Goal: Transaction & Acquisition: Register for event/course

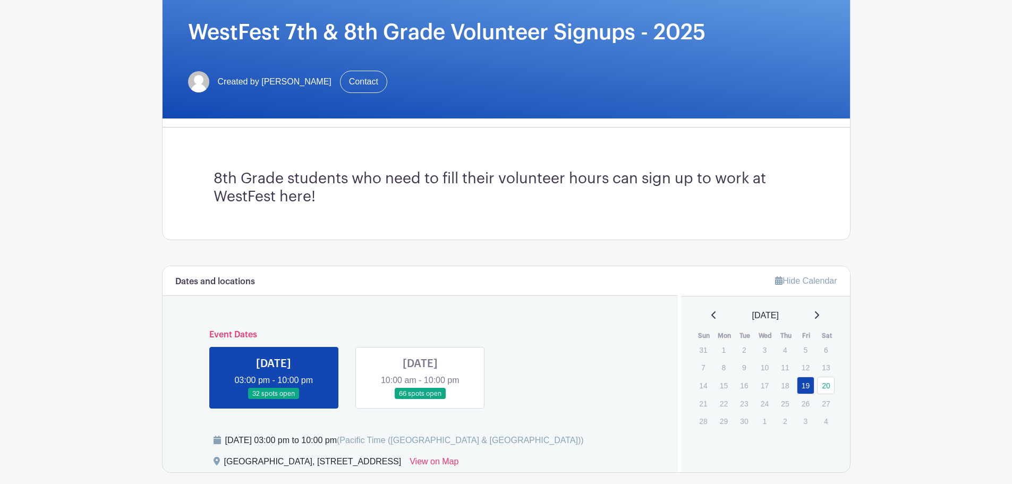
scroll to position [212, 0]
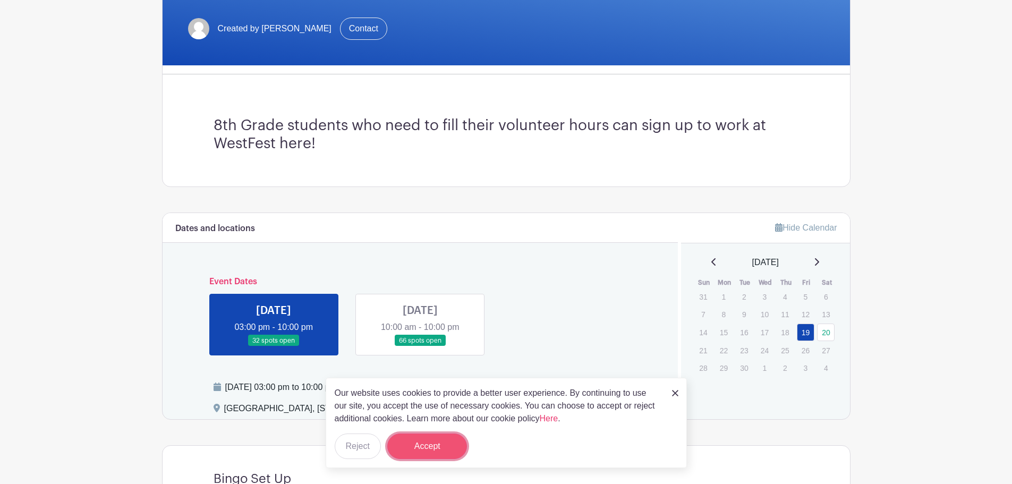
click at [439, 446] on button "Accept" at bounding box center [427, 445] width 80 height 25
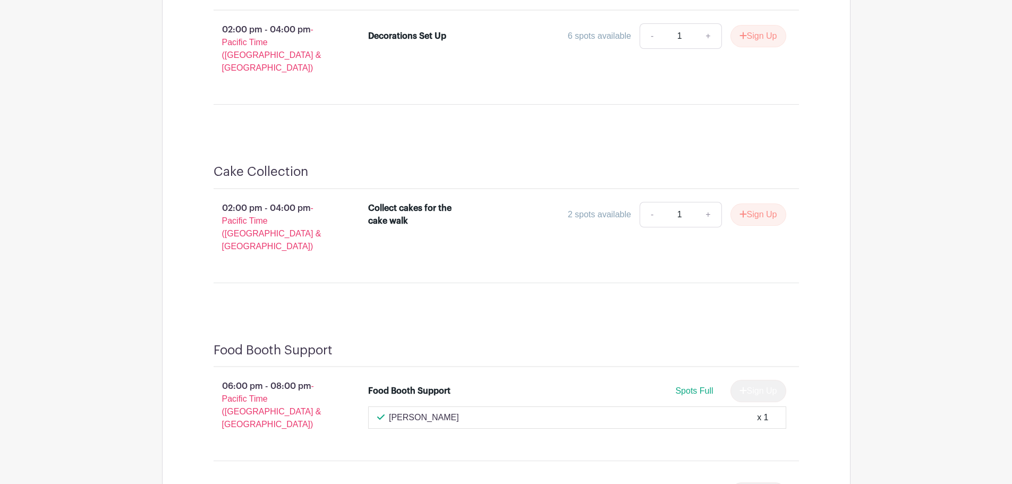
scroll to position [1610, 0]
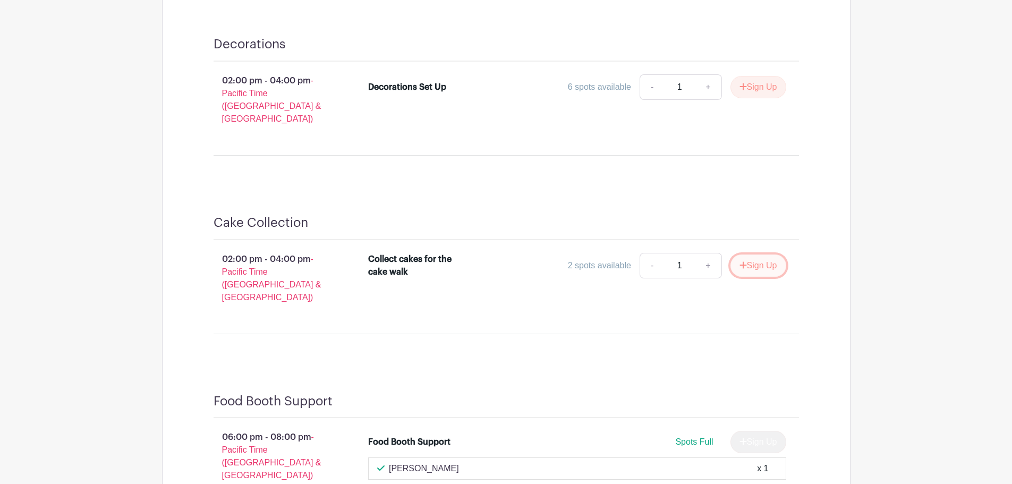
click at [760, 254] on button "Sign Up" at bounding box center [758, 265] width 56 height 22
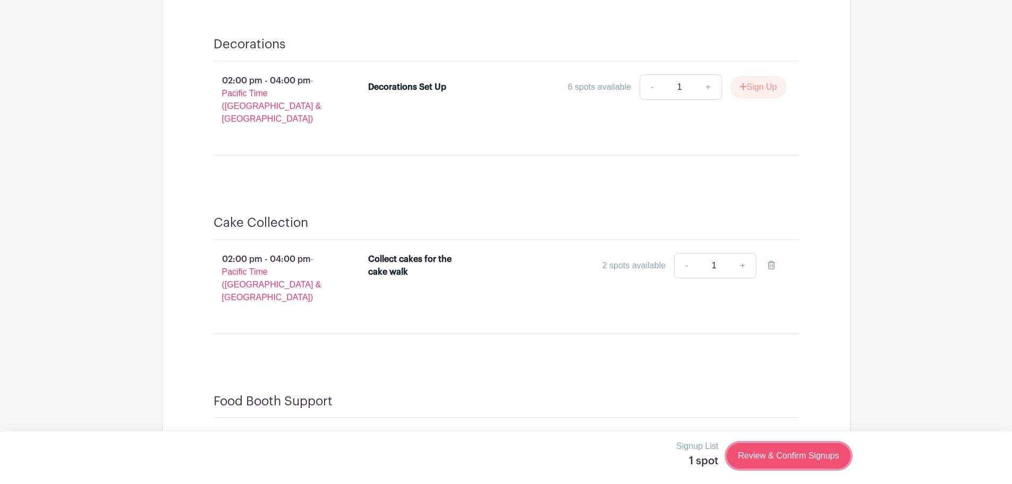
click at [788, 457] on link "Review & Confirm Signups" at bounding box center [788, 455] width 123 height 25
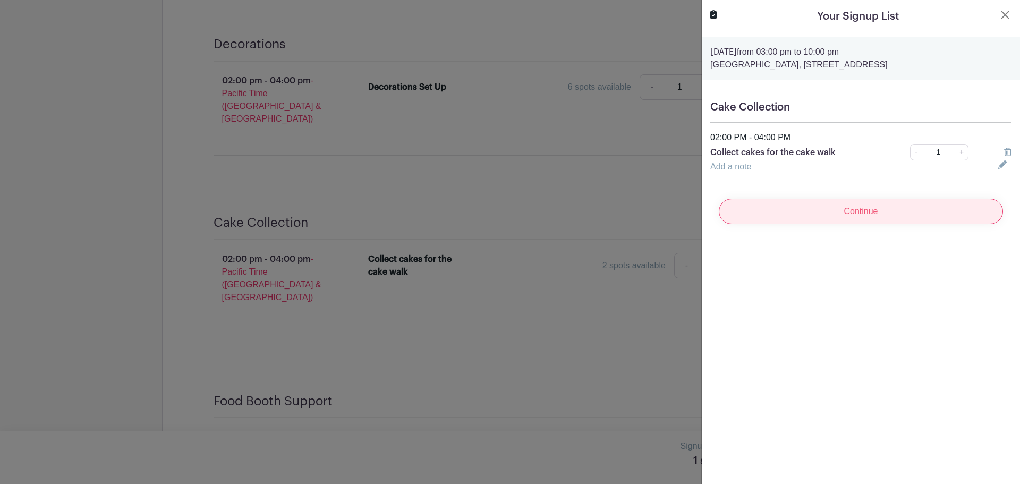
click at [872, 209] on input "Continue" at bounding box center [861, 211] width 284 height 25
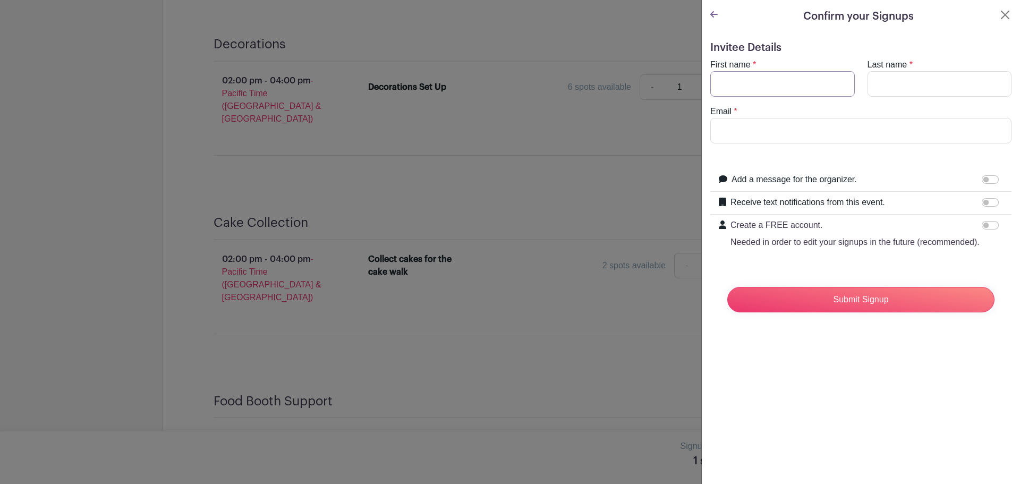
click at [773, 85] on input "First name" at bounding box center [782, 83] width 144 height 25
type input "[PERSON_NAME]"
type input "s"
click at [795, 130] on input "Email" at bounding box center [860, 130] width 301 height 25
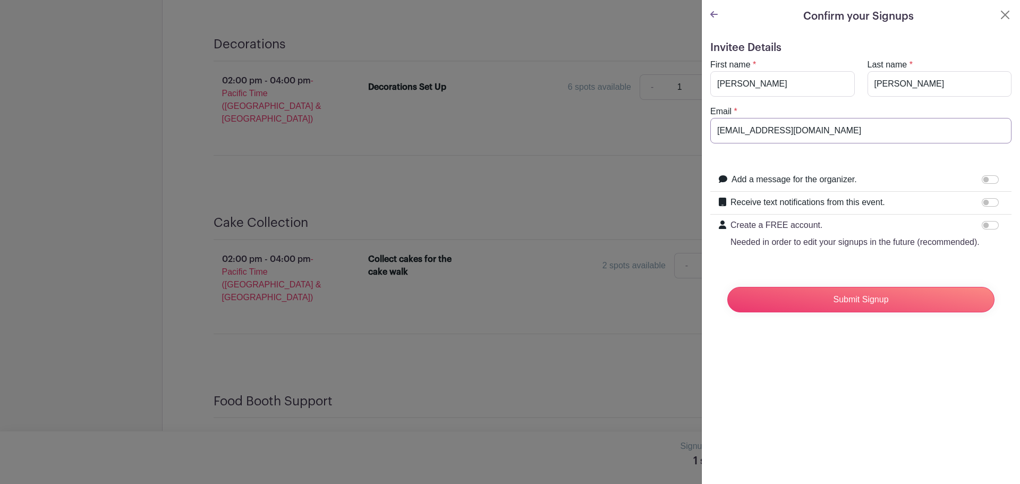
type input "[EMAIL_ADDRESS][DOMAIN_NAME]"
click at [982, 223] on input "Create a FREE account. Needed in order to edit your signups in the future (reco…" at bounding box center [990, 225] width 17 height 8
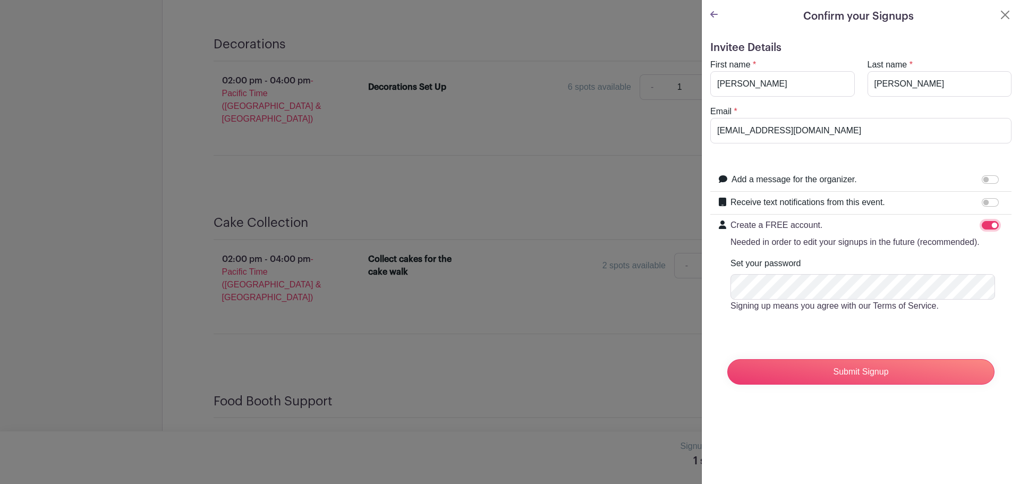
click at [982, 224] on input "Create a FREE account. Needed in order to edit your signups in the future (reco…" at bounding box center [990, 225] width 17 height 8
checkbox input "false"
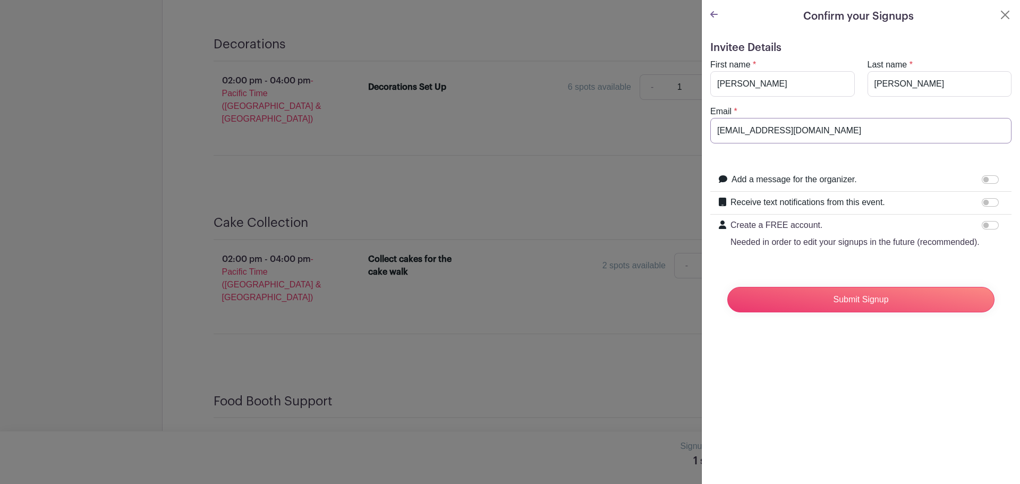
drag, startPoint x: 878, startPoint y: 131, endPoint x: 675, endPoint y: 144, distance: 204.4
type input "[EMAIL_ADDRESS][DOMAIN_NAME]"
click at [983, 224] on input "Create a FREE account. Needed in order to edit your signups in the future (reco…" at bounding box center [990, 225] width 17 height 8
checkbox input "true"
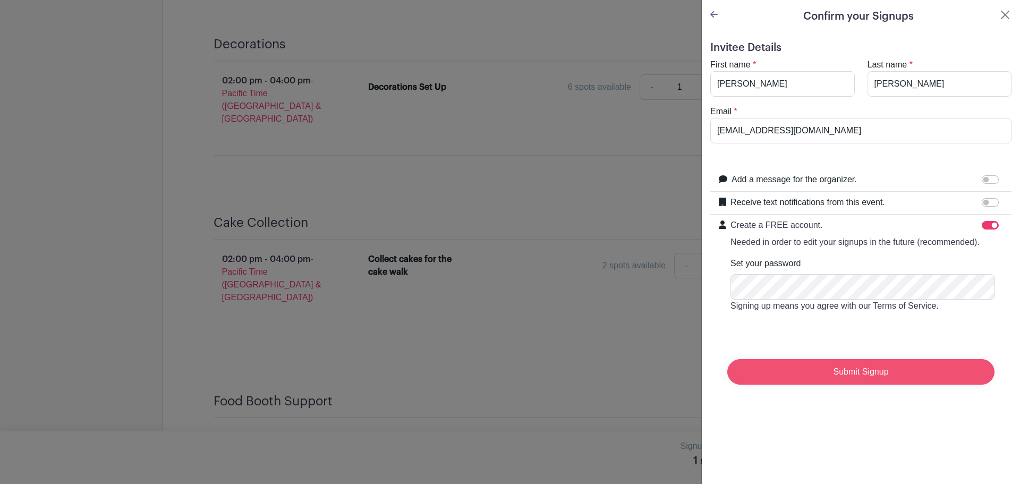
click at [865, 383] on input "Submit Signup" at bounding box center [860, 371] width 267 height 25
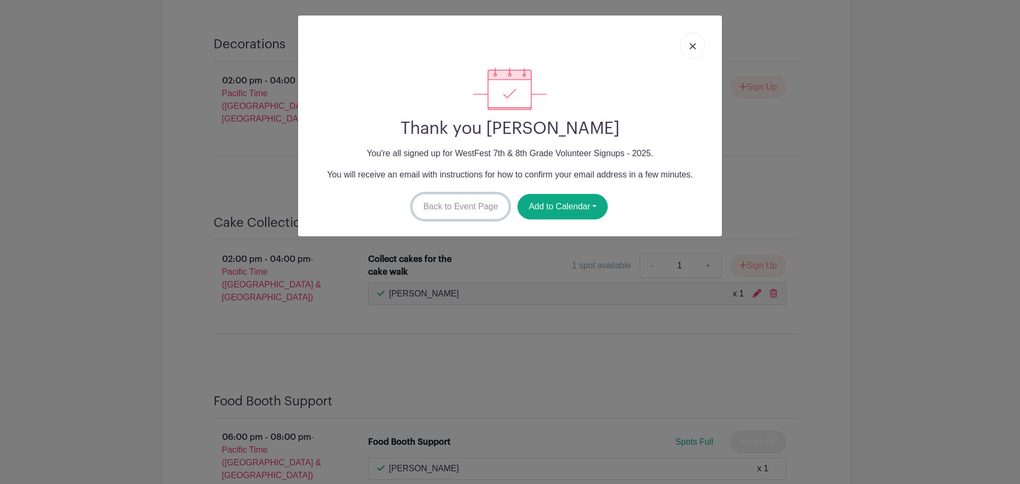
click at [468, 202] on link "Back to Event Page" at bounding box center [460, 206] width 97 height 25
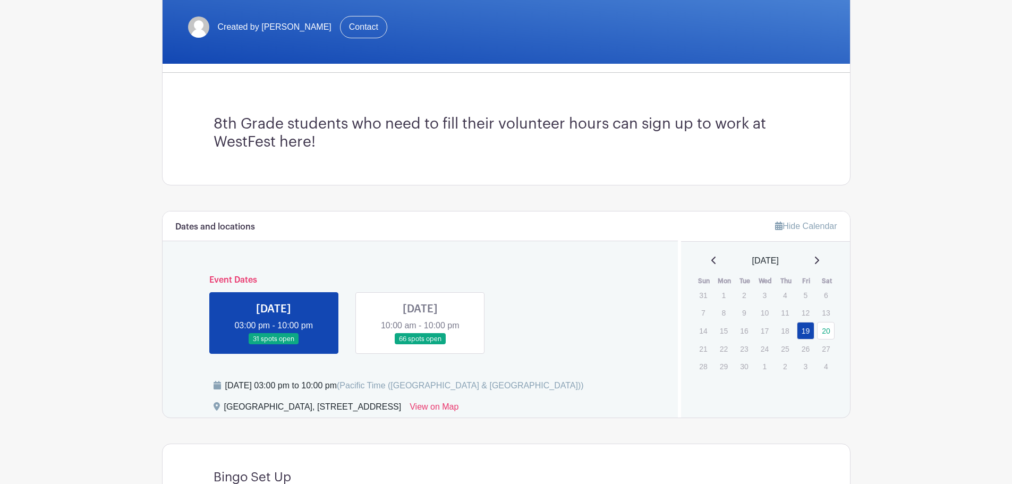
scroll to position [229, 0]
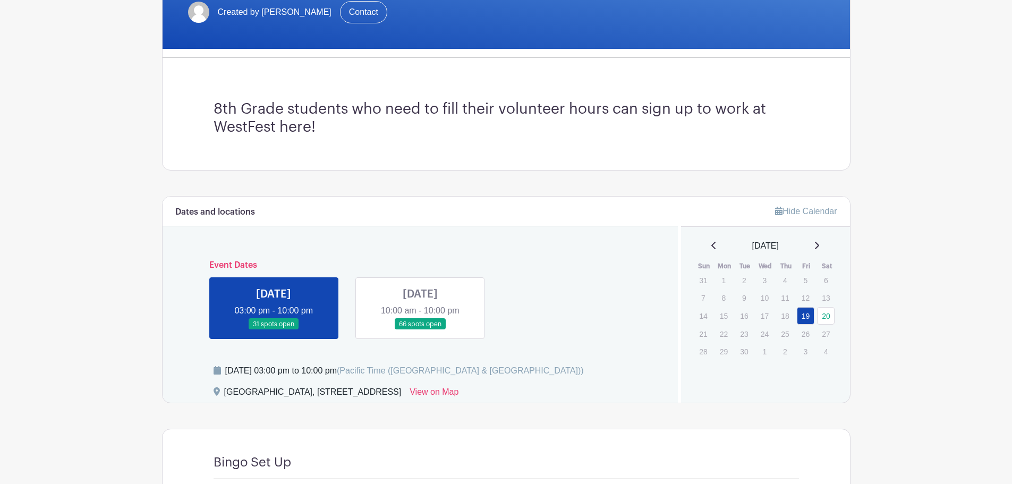
click at [420, 330] on link at bounding box center [420, 330] width 0 height 0
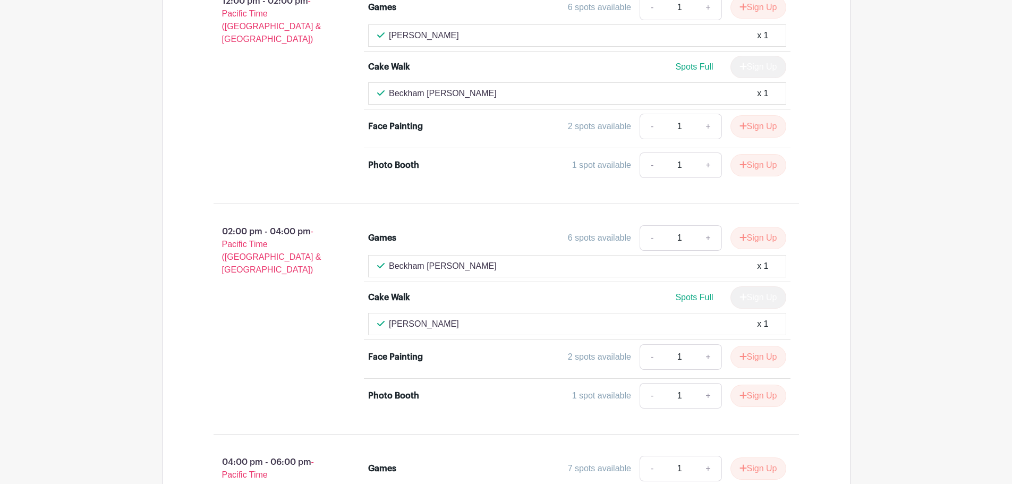
scroll to position [972, 0]
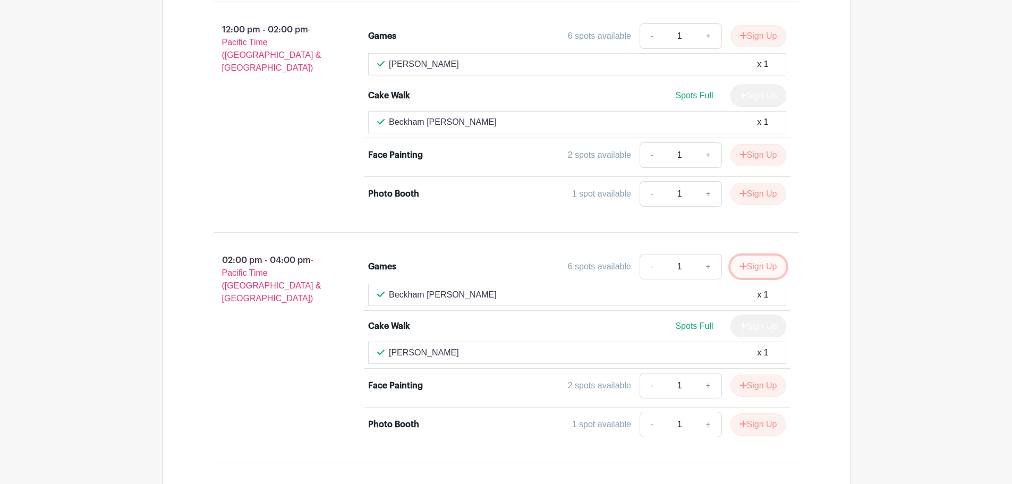
click at [772, 267] on button "Sign Up" at bounding box center [758, 266] width 56 height 22
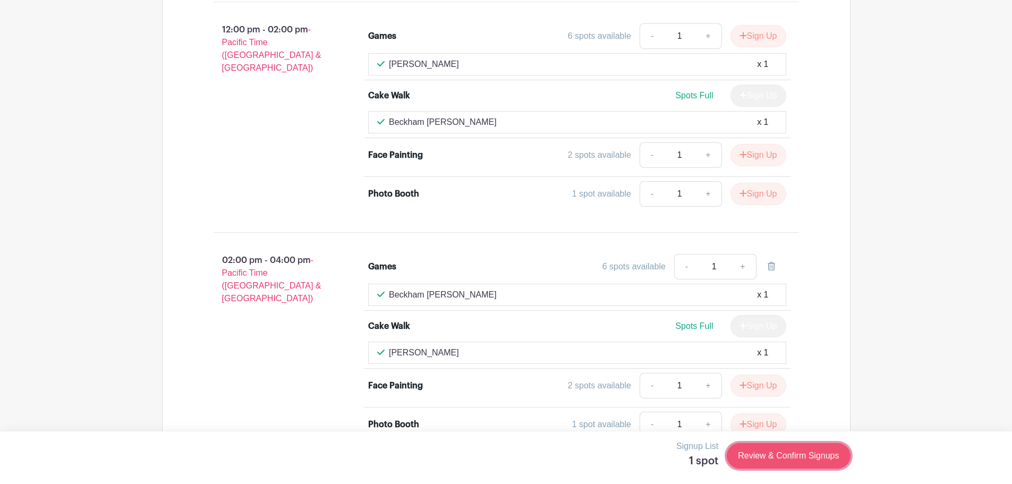
click at [822, 458] on link "Review & Confirm Signups" at bounding box center [788, 455] width 123 height 25
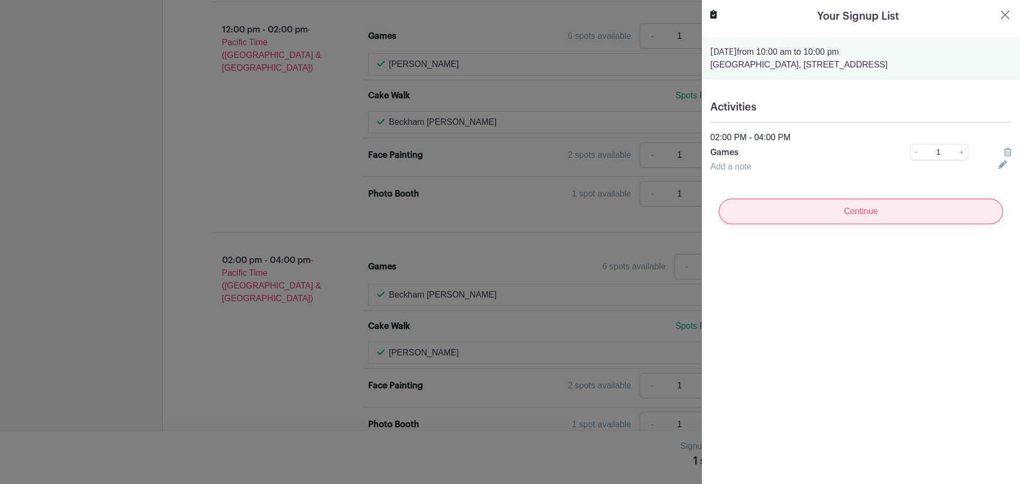
click at [871, 214] on input "Continue" at bounding box center [861, 211] width 284 height 25
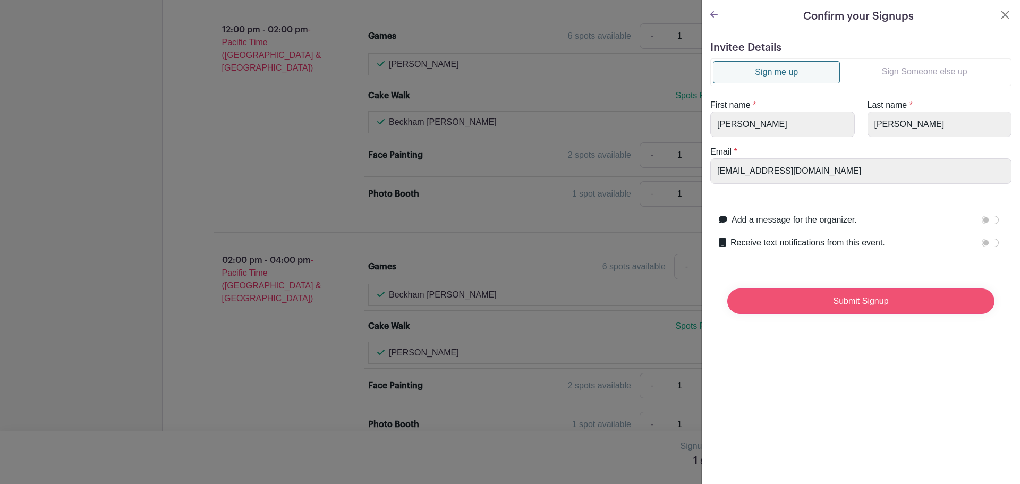
click at [859, 308] on input "Submit Signup" at bounding box center [860, 300] width 267 height 25
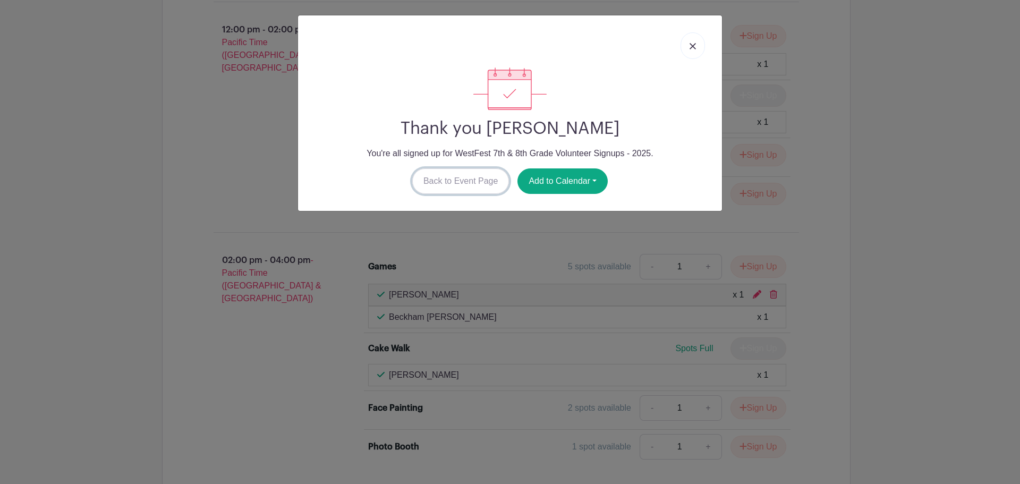
click at [439, 184] on link "Back to Event Page" at bounding box center [460, 180] width 97 height 25
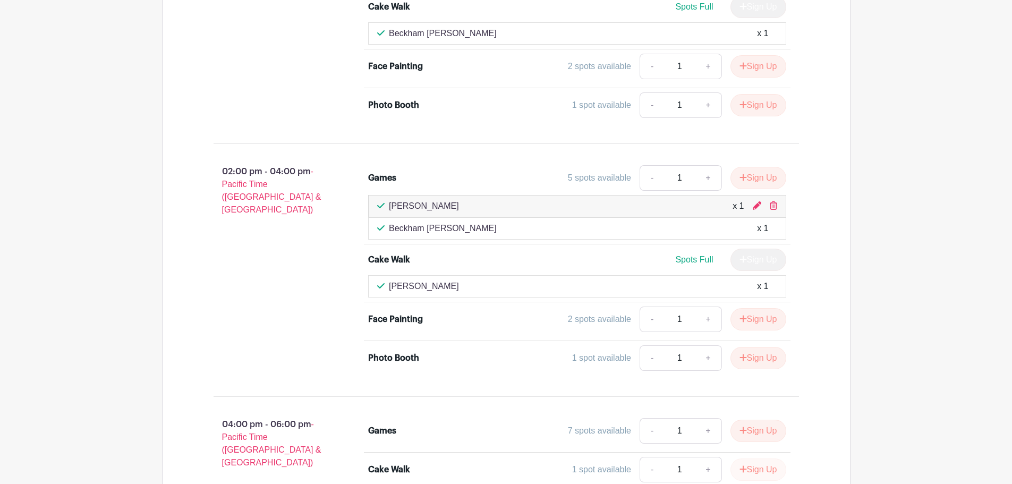
scroll to position [937, 0]
